Goal: Task Accomplishment & Management: Use online tool/utility

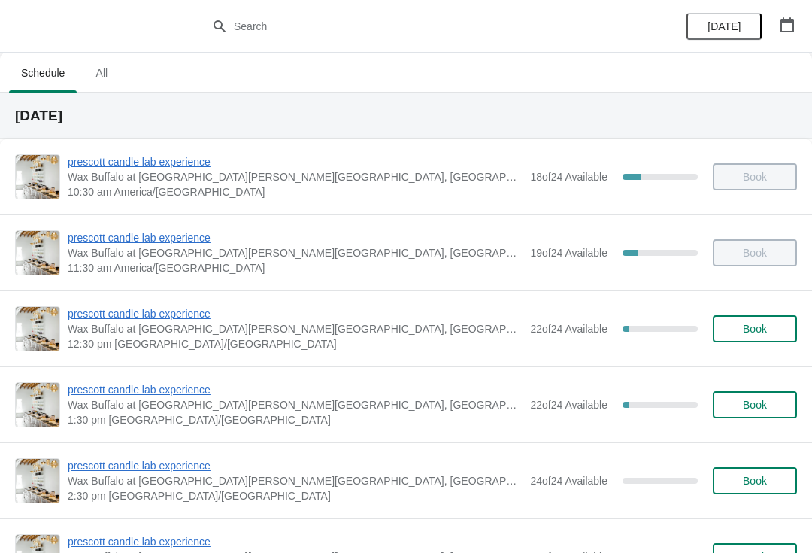
click at [176, 329] on span "Wax Buffalo at [GEOGRAPHIC_DATA][PERSON_NAME][GEOGRAPHIC_DATA], [GEOGRAPHIC_DAT…" at bounding box center [295, 328] width 455 height 15
click at [171, 318] on span "prescott candle lab experience" at bounding box center [295, 313] width 455 height 15
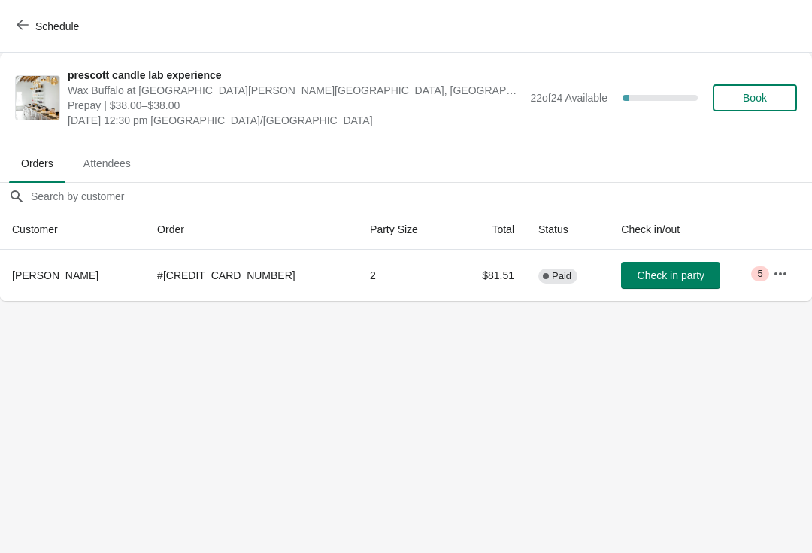
click at [660, 262] on button "Check in party" at bounding box center [670, 275] width 99 height 27
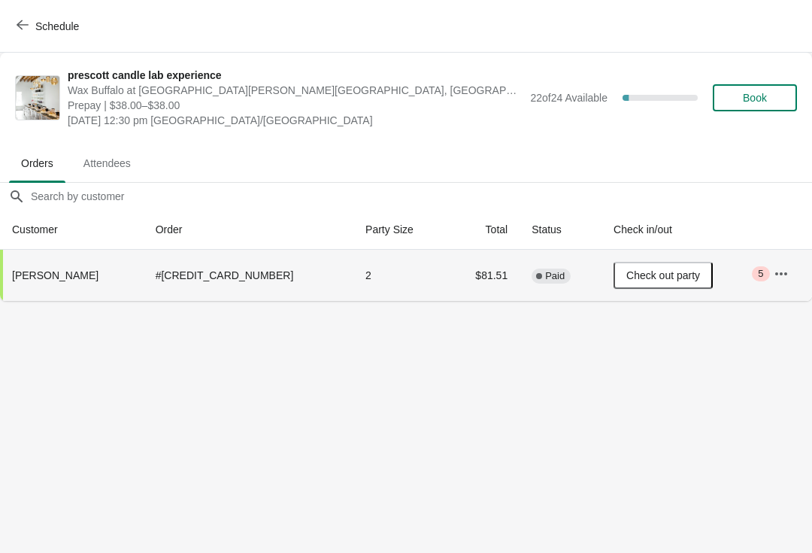
click at [17, 32] on span "button" at bounding box center [23, 26] width 12 height 14
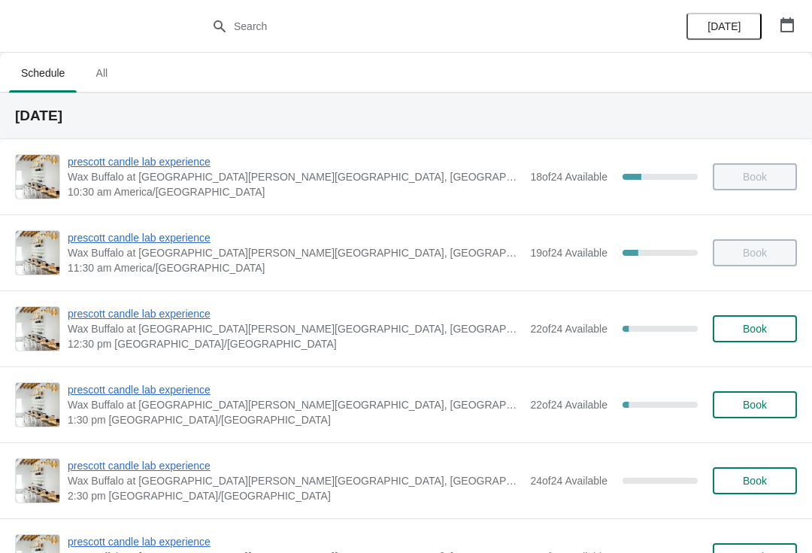
click at [163, 256] on span "Wax Buffalo at [GEOGRAPHIC_DATA][PERSON_NAME][GEOGRAPHIC_DATA], [GEOGRAPHIC_DAT…" at bounding box center [295, 252] width 455 height 15
click at [154, 230] on span "prescott candle lab experience" at bounding box center [295, 237] width 455 height 15
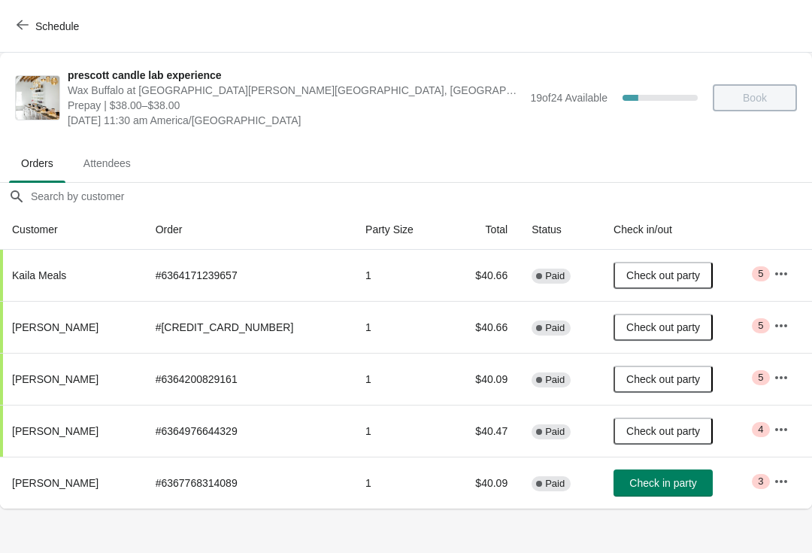
click at [665, 470] on button "Check in party" at bounding box center [663, 482] width 99 height 27
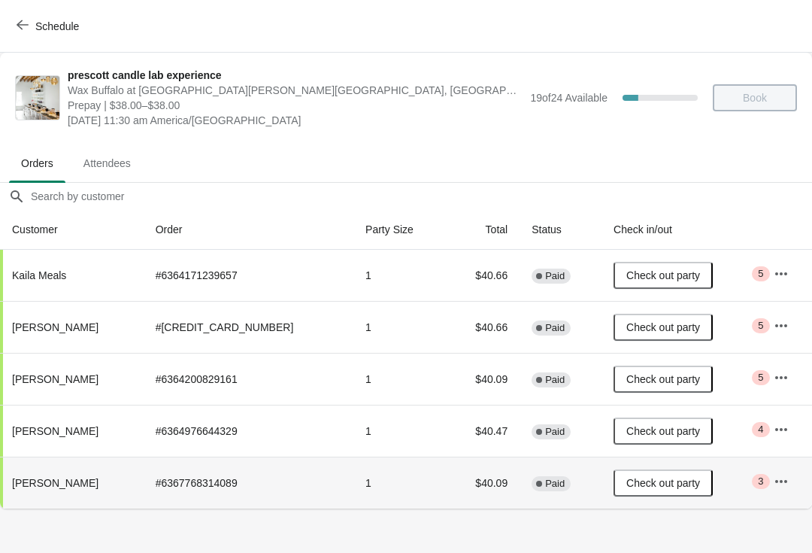
click at [13, 28] on button "Schedule" at bounding box center [49, 26] width 83 height 27
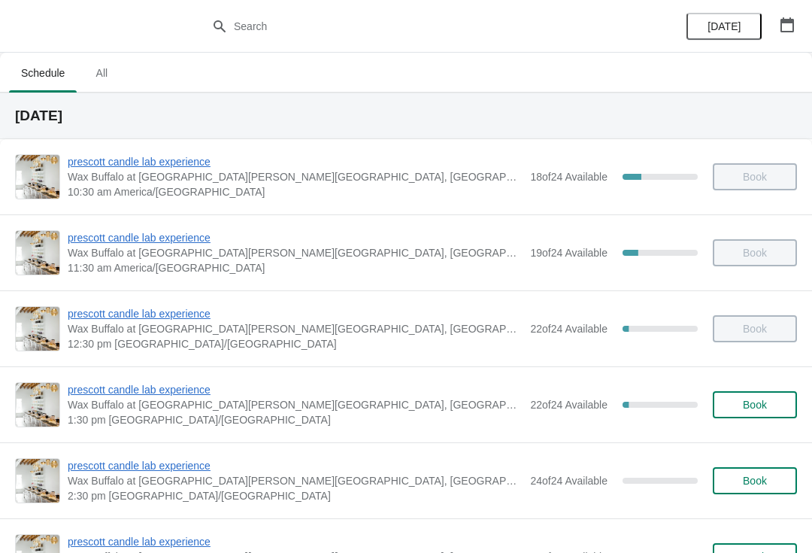
click at [126, 384] on span "prescott candle lab experience" at bounding box center [295, 389] width 455 height 15
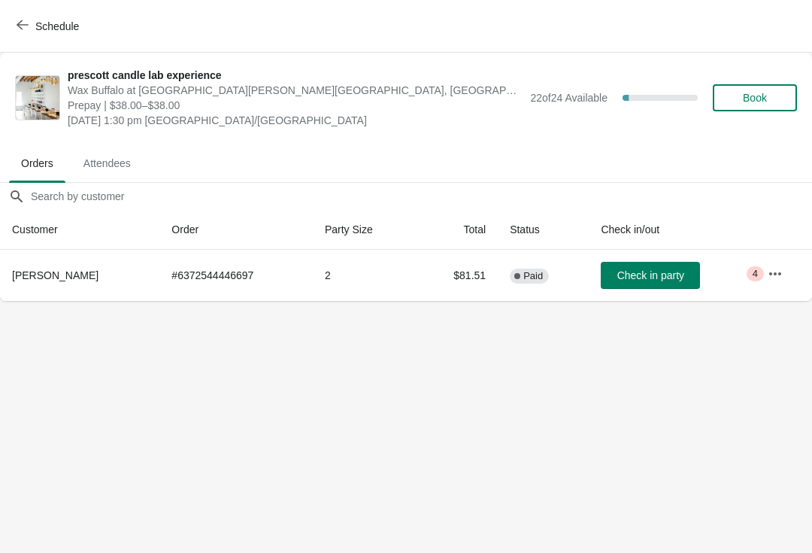
click at [634, 286] on button "Check in party" at bounding box center [650, 275] width 99 height 27
